Goal: Information Seeking & Learning: Learn about a topic

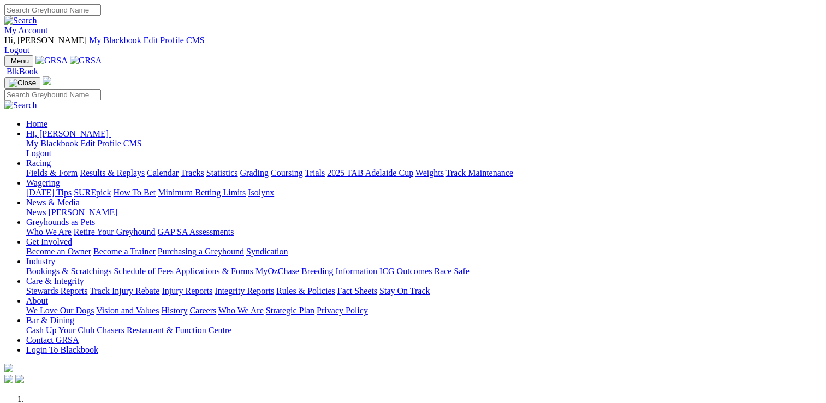
scroll to position [437, 0]
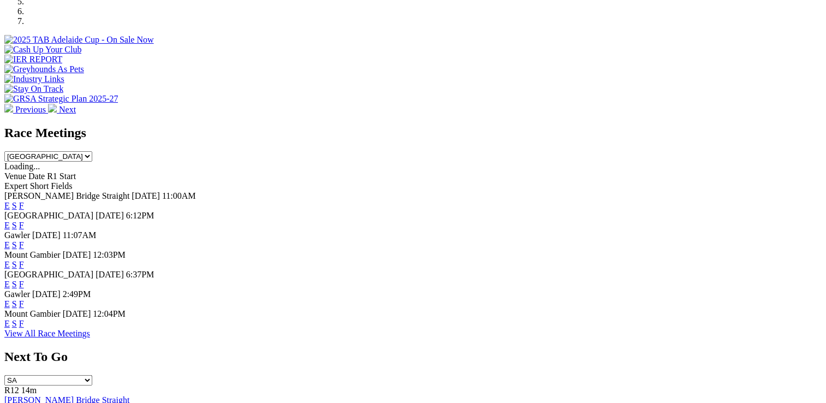
click at [10, 280] on link "E" at bounding box center [6, 284] width 5 height 9
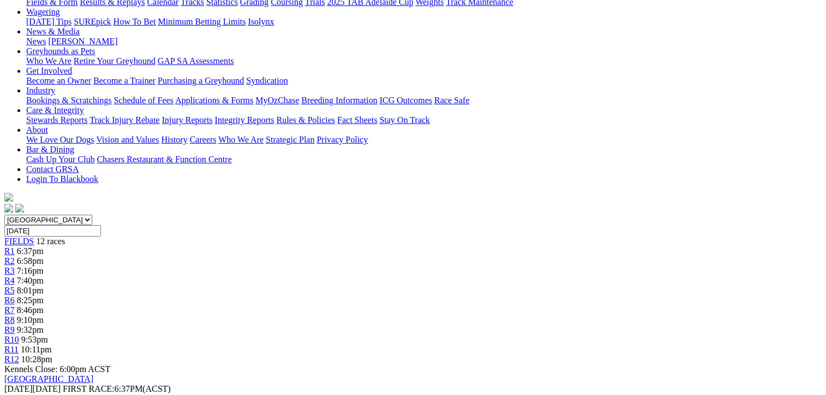
scroll to position [55, 0]
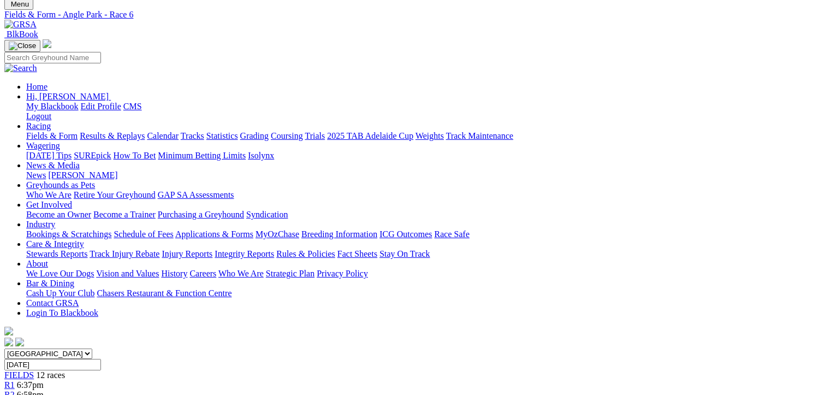
scroll to position [55, 0]
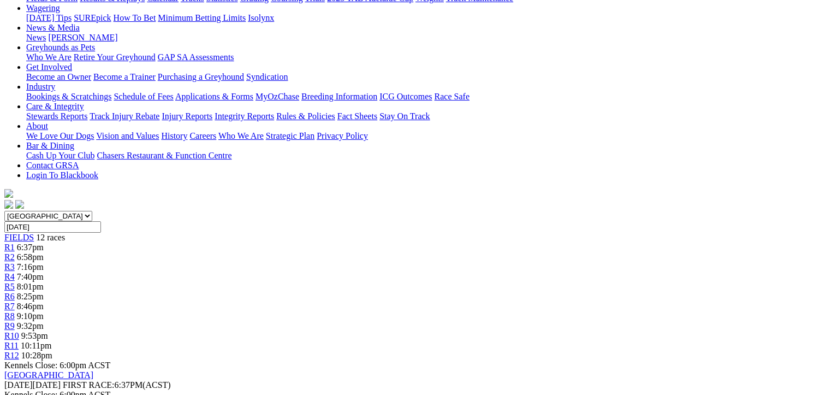
scroll to position [55, 0]
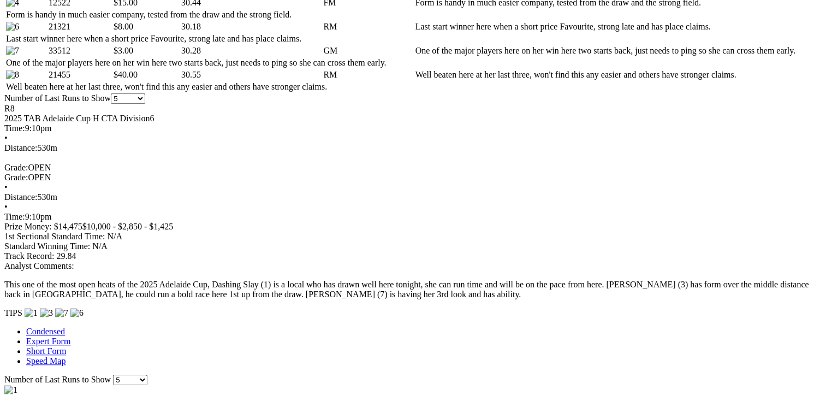
scroll to position [819, 0]
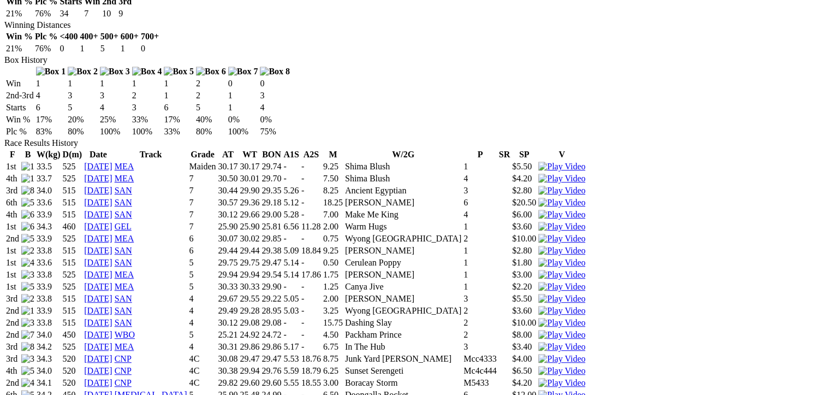
scroll to position [655, 0]
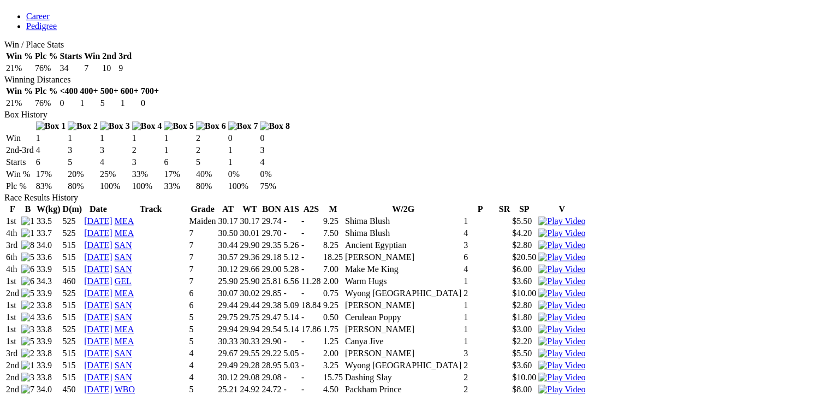
click at [574, 372] on img at bounding box center [561, 377] width 47 height 10
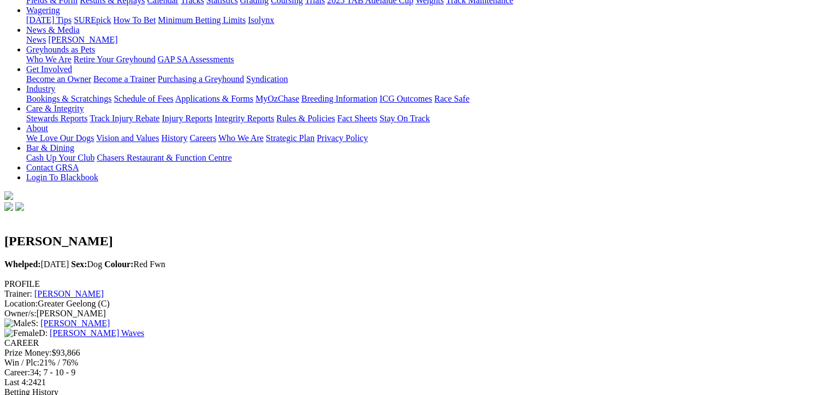
scroll to position [109, 0]
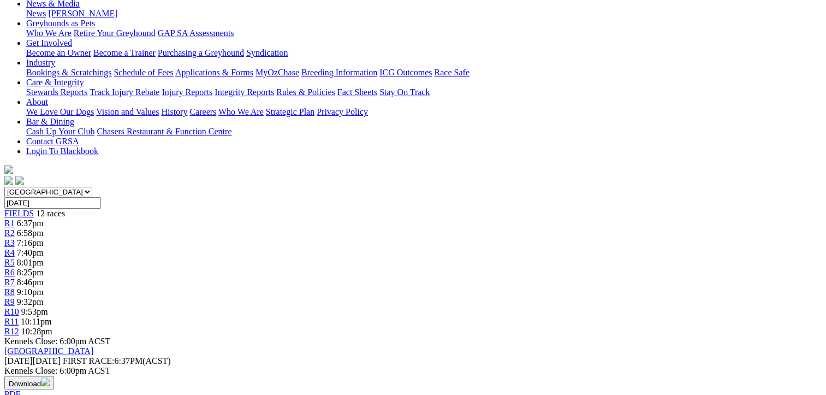
scroll to position [109, 0]
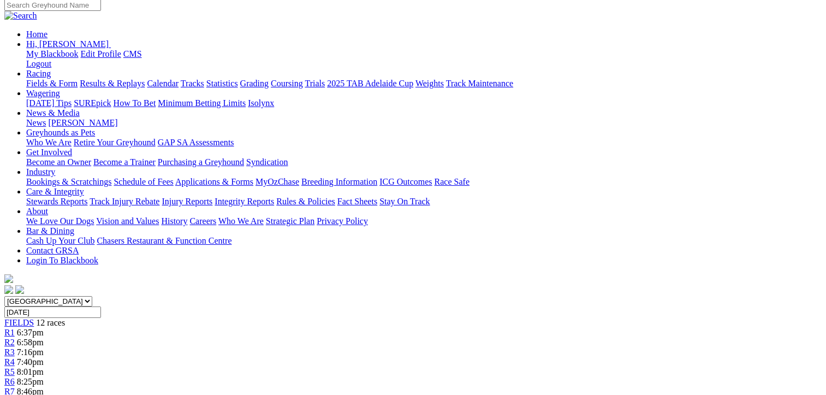
click at [15, 357] on span "R4" at bounding box center [9, 361] width 10 height 9
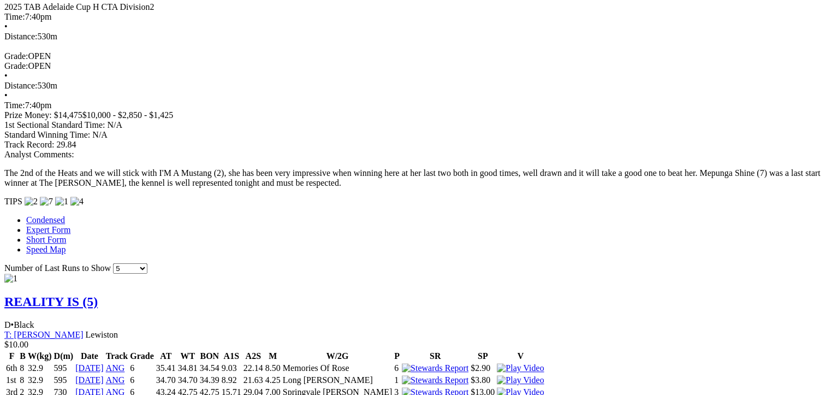
scroll to position [983, 0]
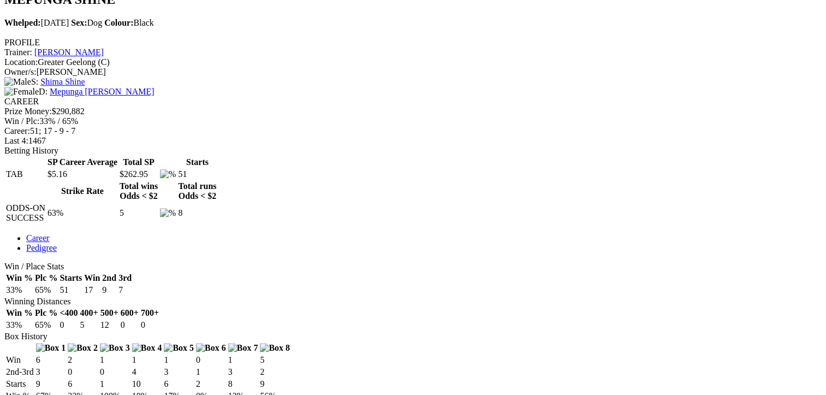
scroll to position [437, 0]
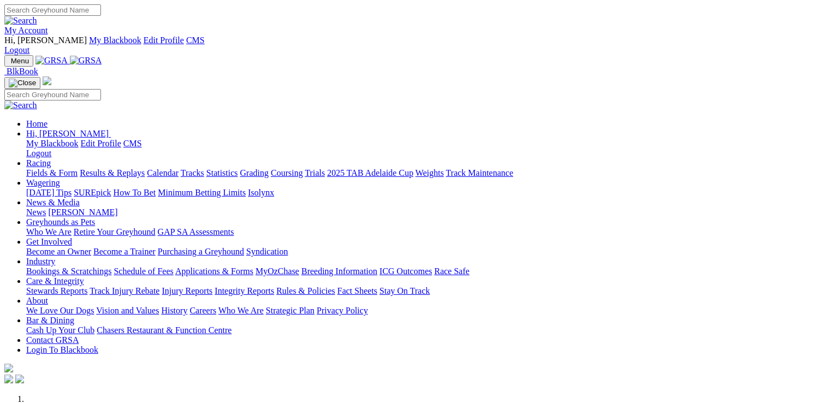
scroll to position [437, 0]
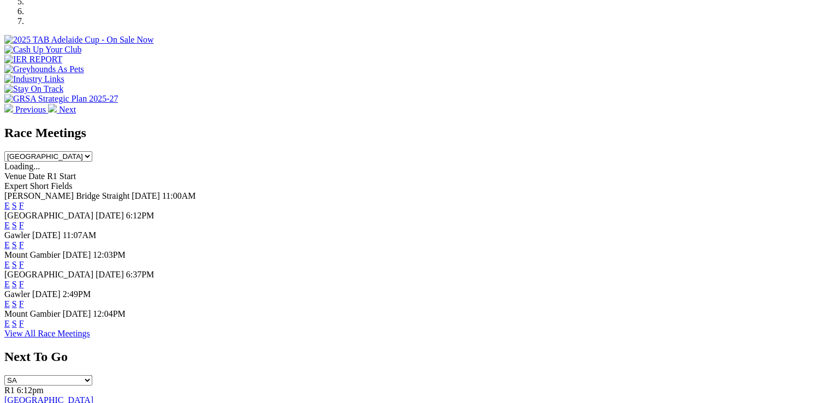
click at [10, 280] on link "E" at bounding box center [6, 284] width 5 height 9
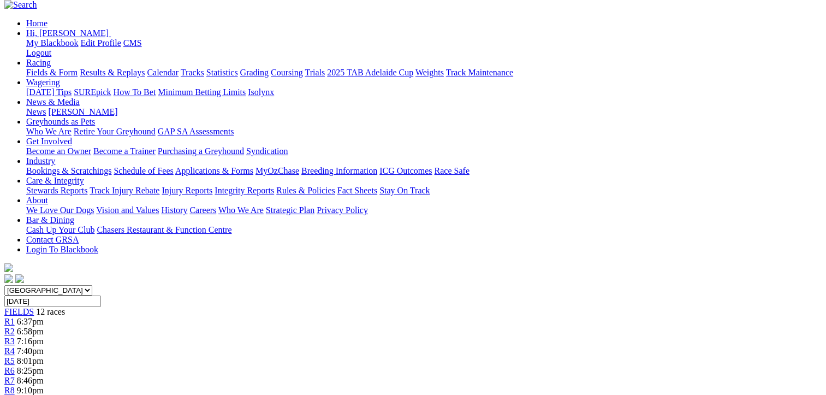
scroll to position [55, 0]
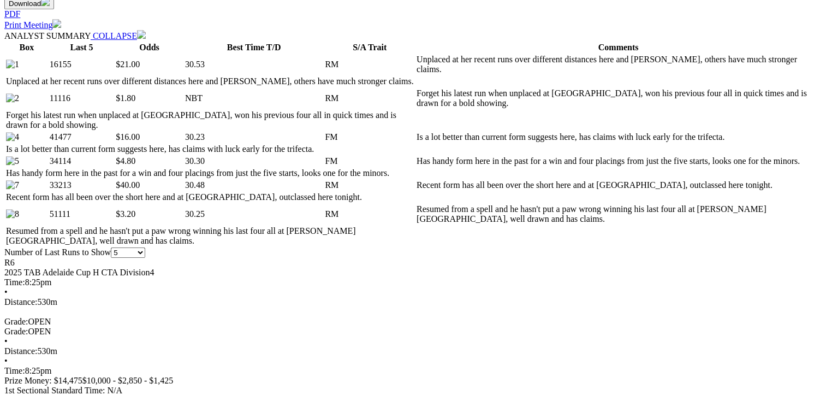
scroll to position [601, 0]
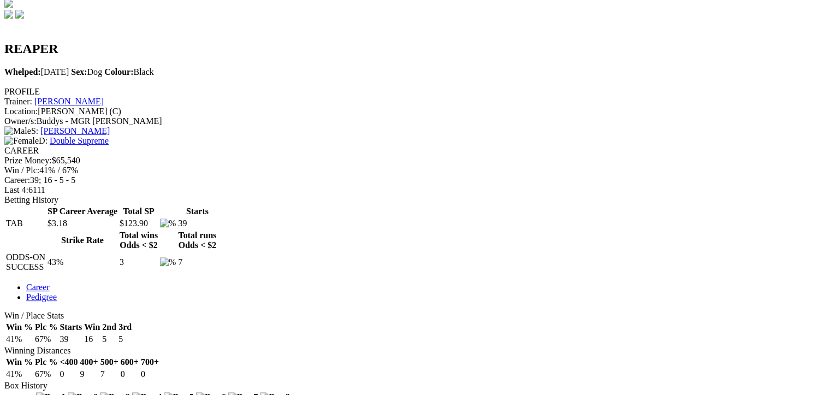
scroll to position [382, 0]
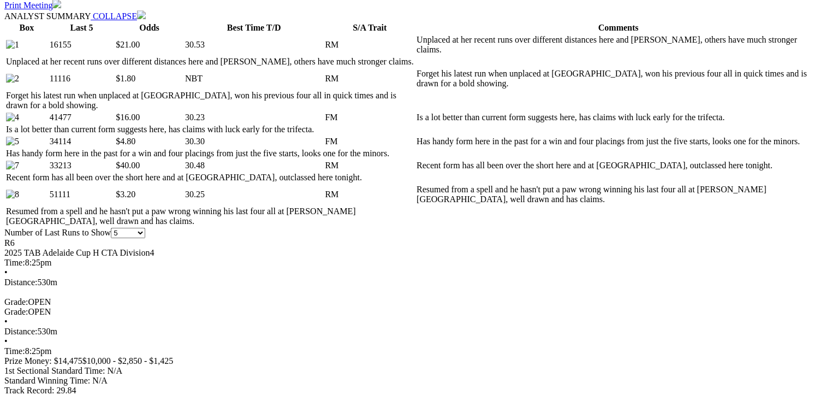
scroll to position [546, 0]
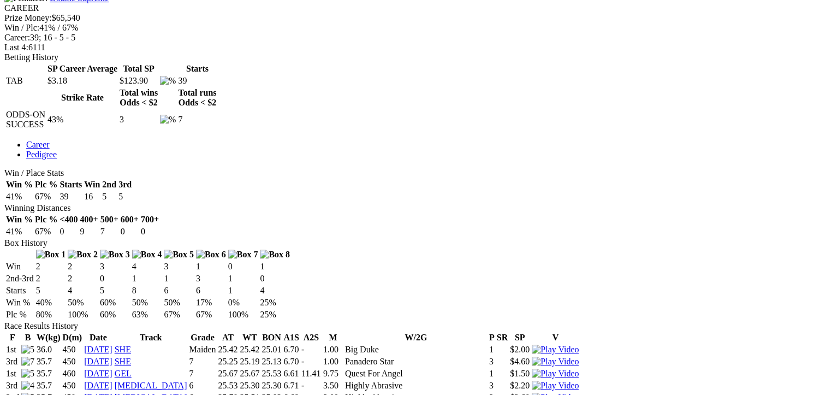
scroll to position [546, 0]
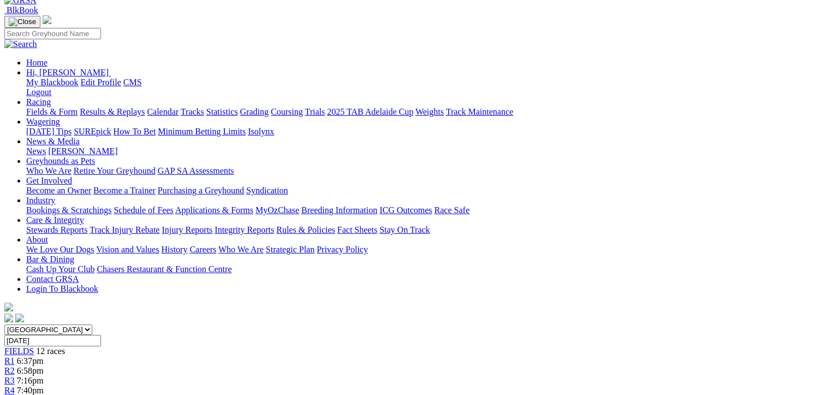
scroll to position [55, 0]
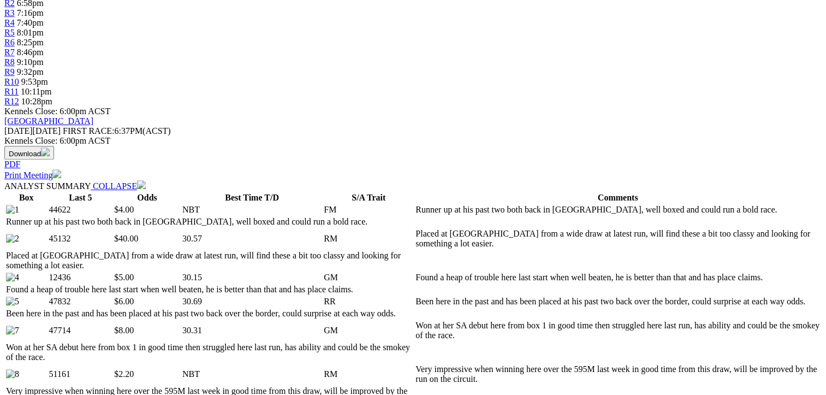
scroll to position [382, 0]
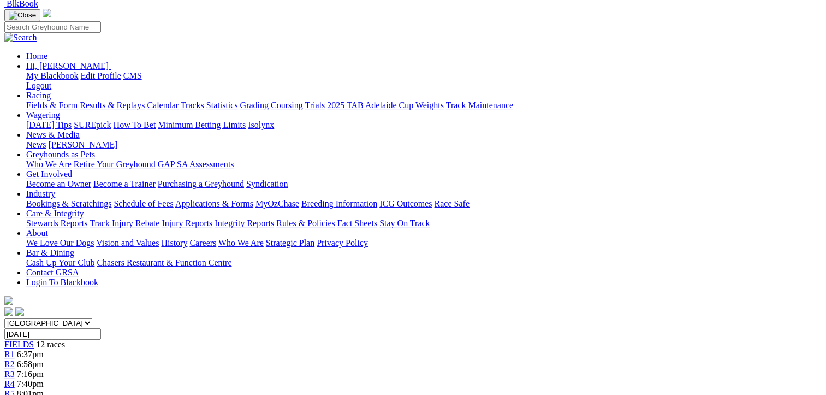
scroll to position [26, 0]
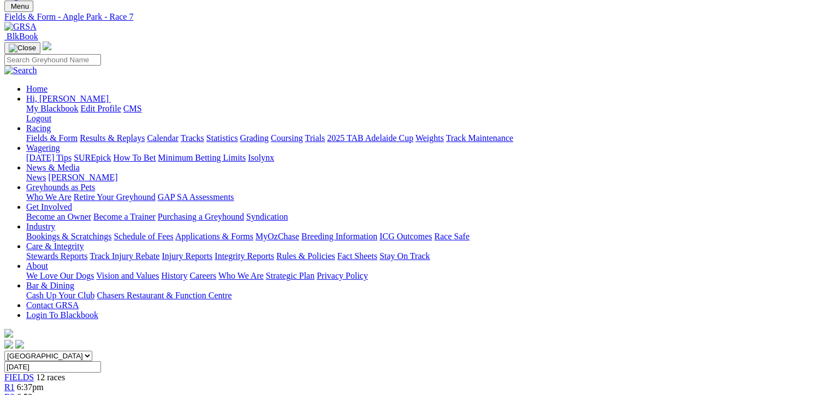
scroll to position [55, 0]
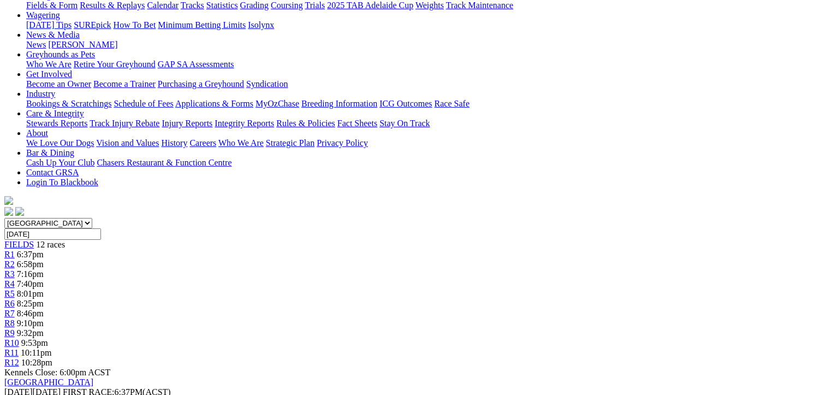
scroll to position [109, 0]
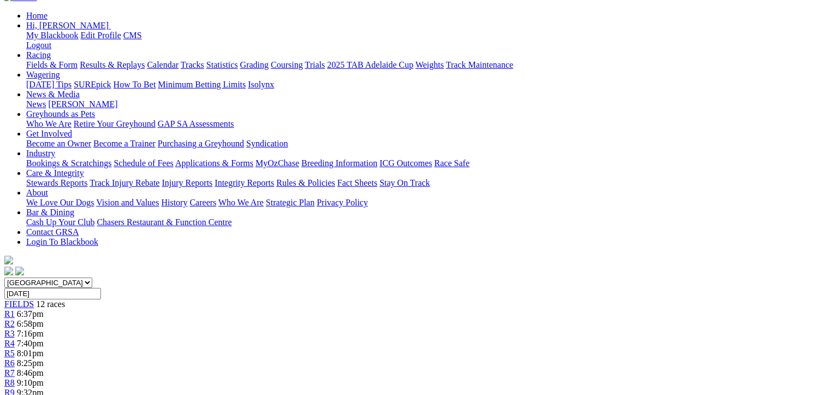
scroll to position [55, 0]
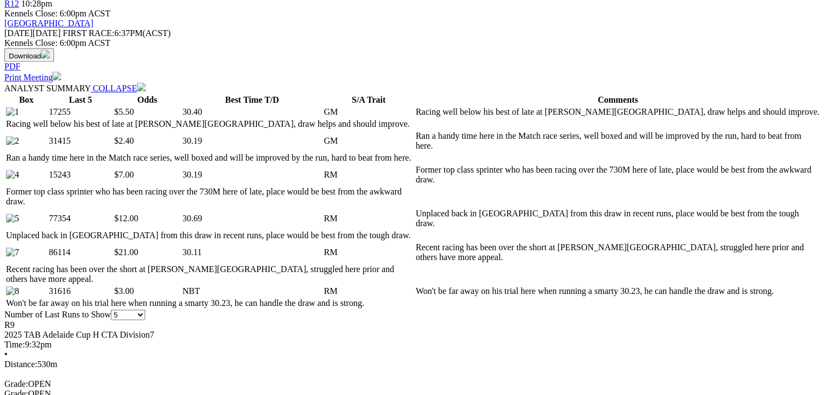
scroll to position [437, 0]
